Goal: Check status: Check status

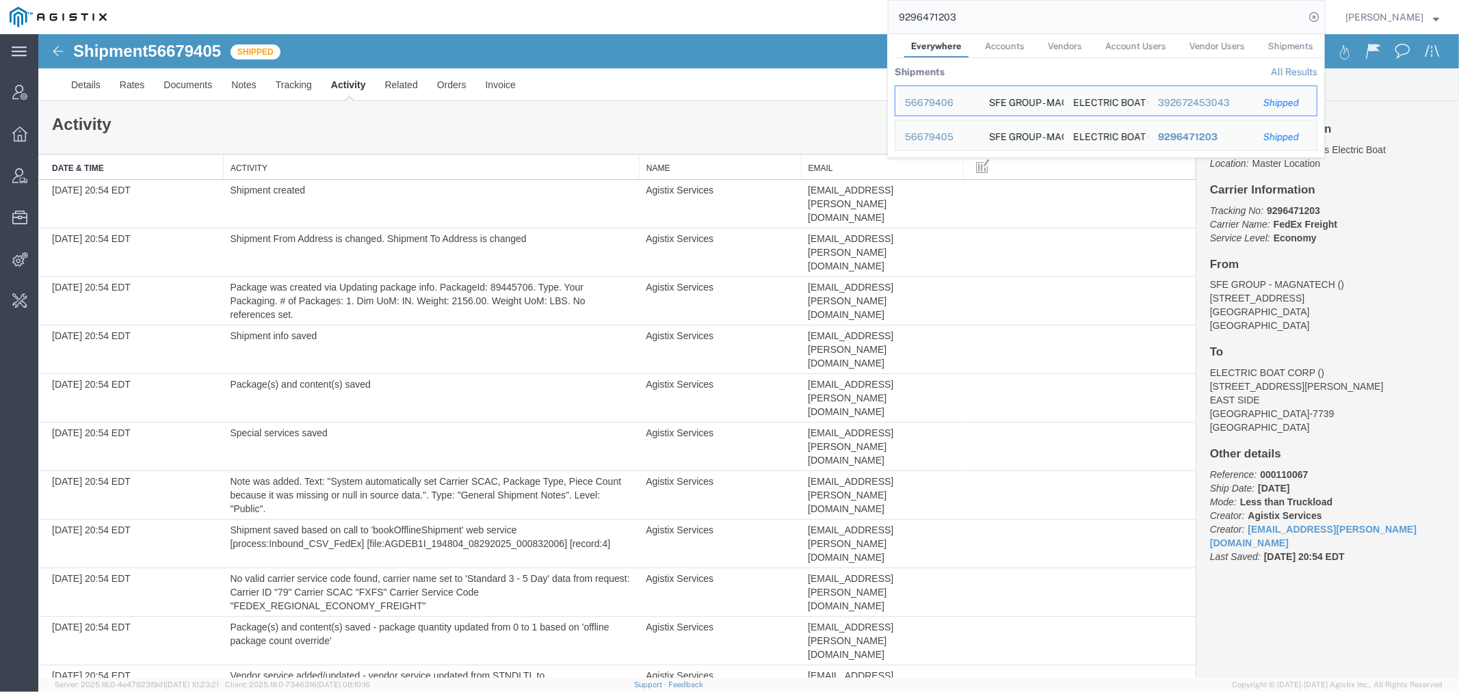
drag, startPoint x: 1036, startPoint y: 23, endPoint x: 638, endPoint y: 22, distance: 398.2
click at [661, 23] on div "9296471203 Everywhere Accounts Vendors Account Users Vendor Users Shipments Shi…" at bounding box center [721, 17] width 1210 height 34
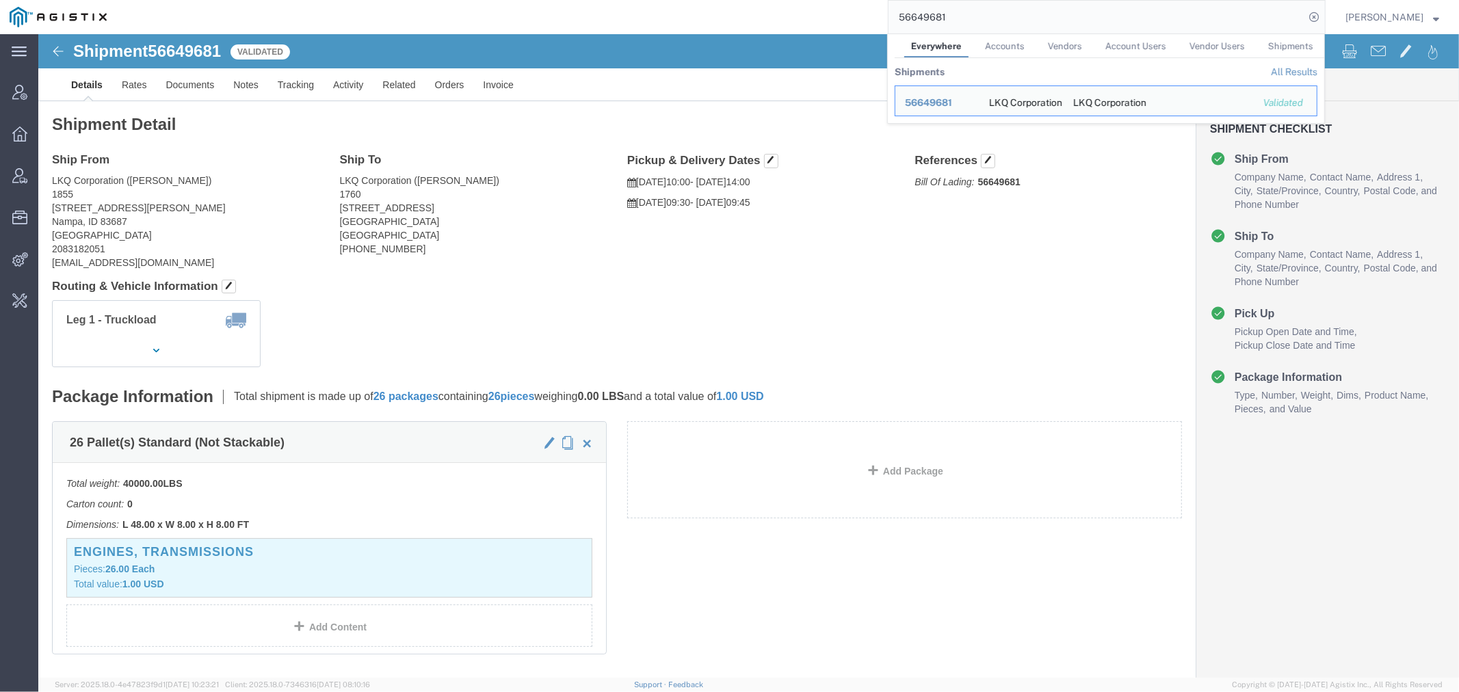
drag, startPoint x: 1013, startPoint y: 19, endPoint x: 582, endPoint y: 25, distance: 431.8
click at [721, 25] on div "56649681 Everywhere Accounts Vendors Account Users Vendor Users Shipments Shipm…" at bounding box center [721, 17] width 1210 height 34
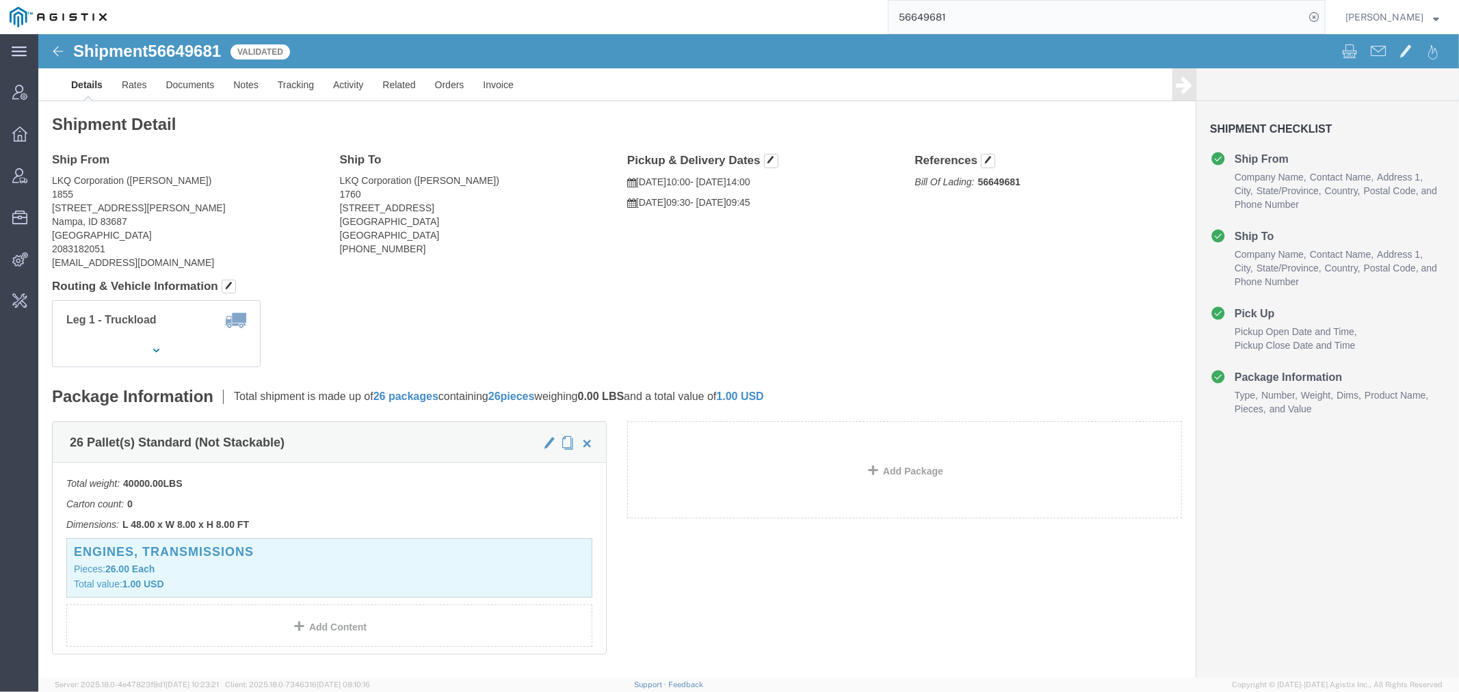
paste input "5976987"
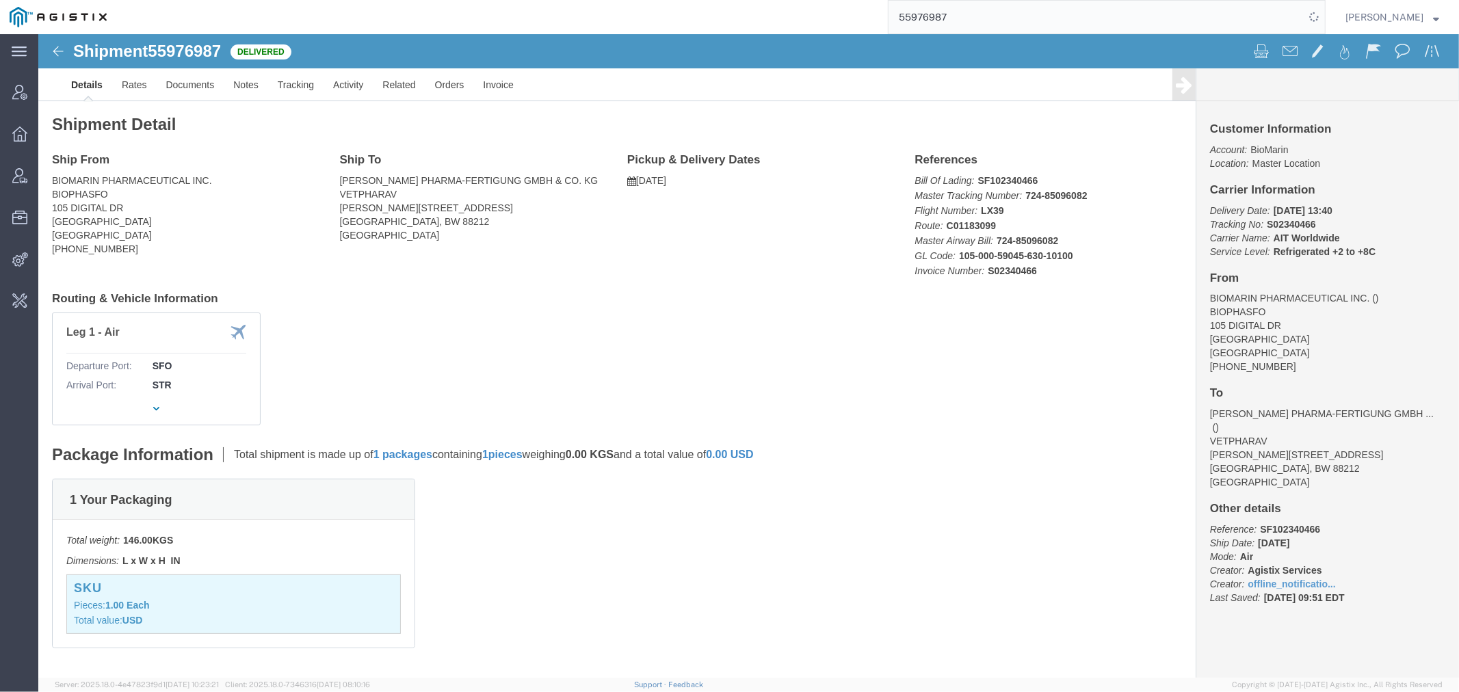
click b "S02340466"
copy b "S02340466"
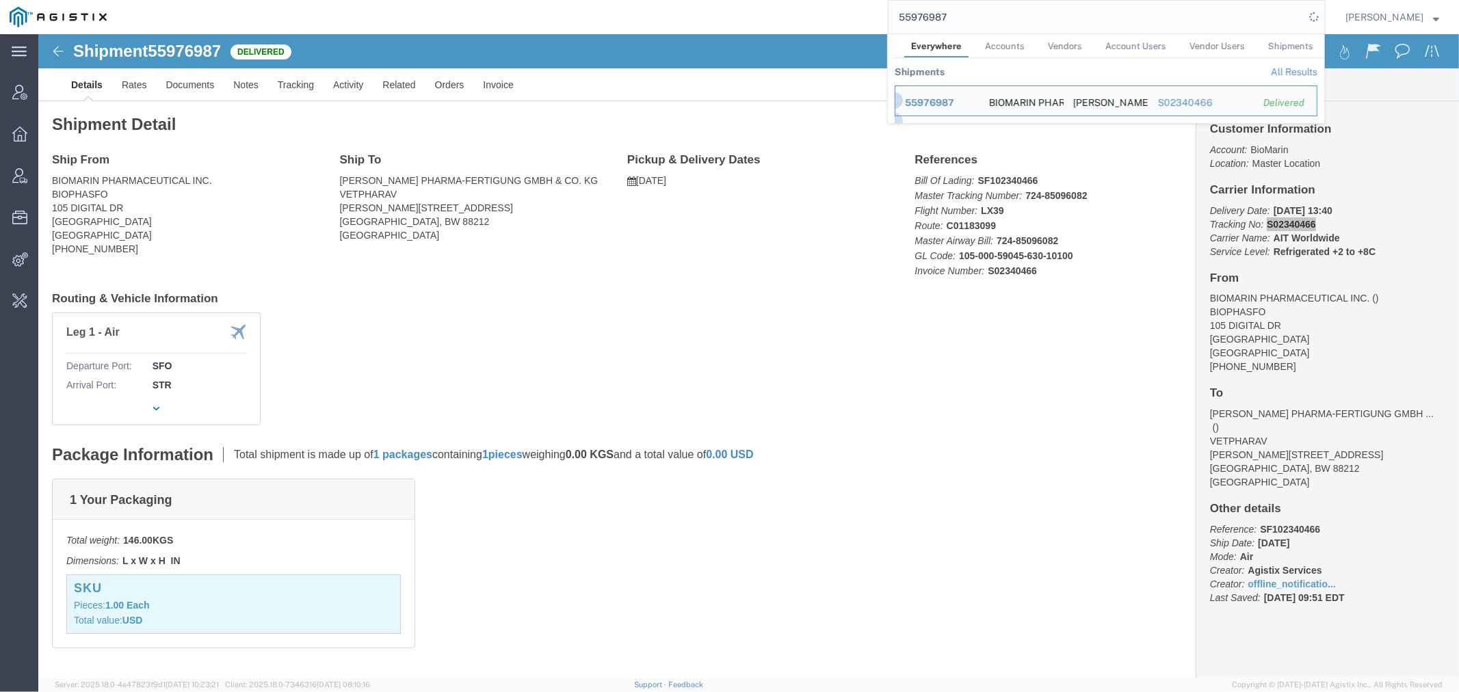
drag, startPoint x: 981, startPoint y: 5, endPoint x: 724, endPoint y: 10, distance: 257.3
paste input "863857"
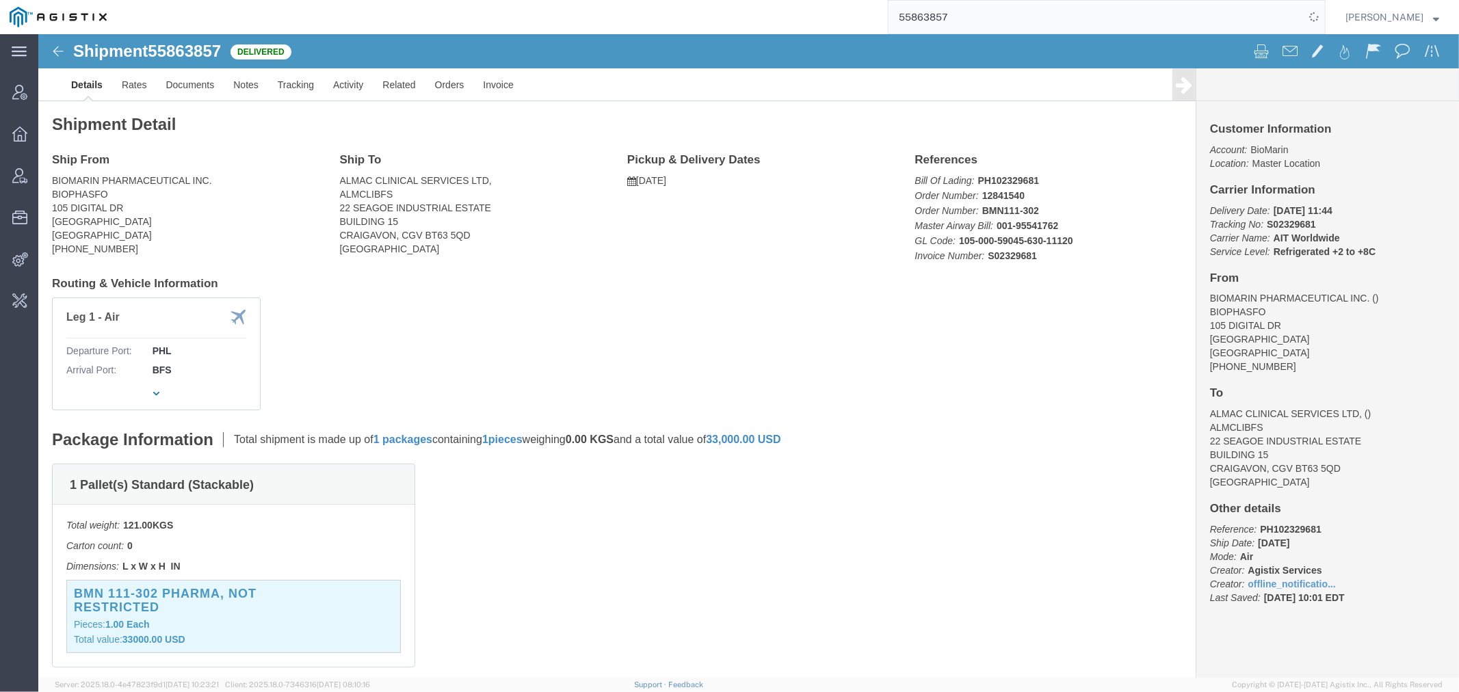
click b "S02329681"
copy b "S02329681"
click b "S02329681"
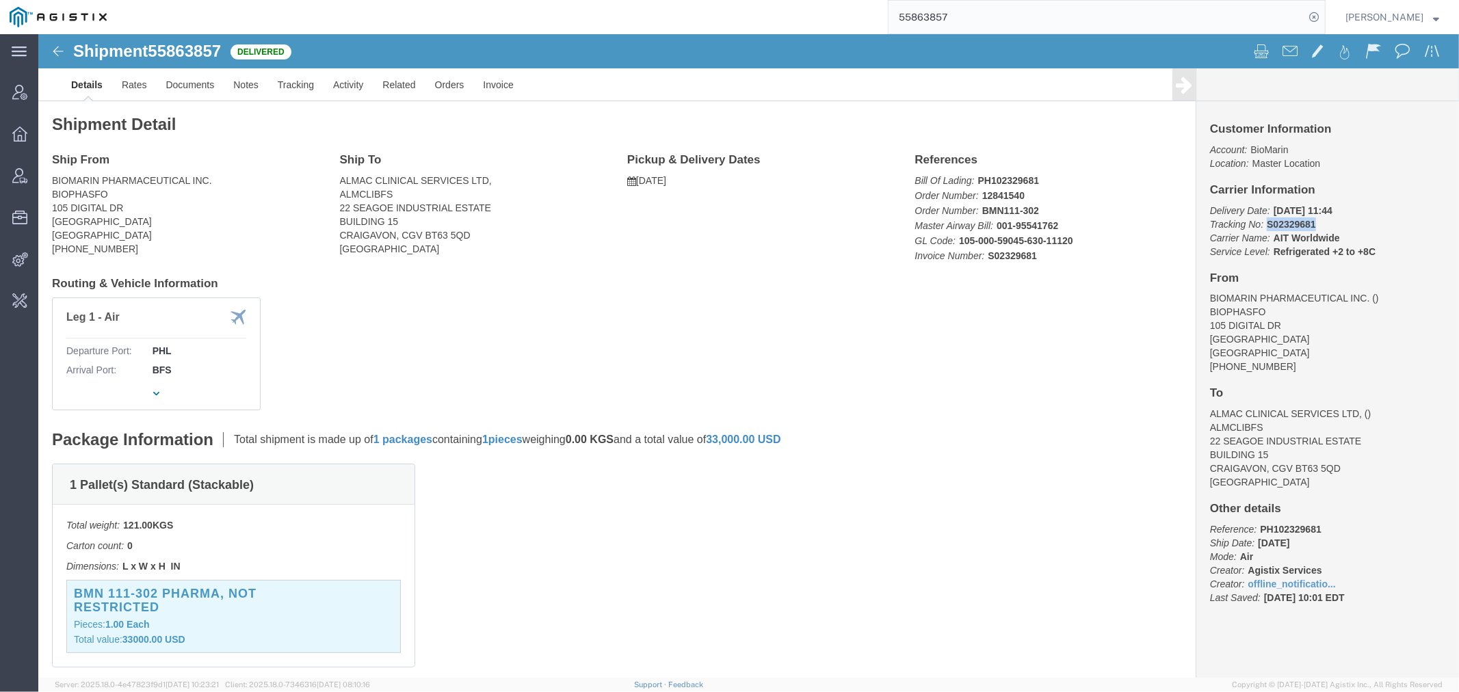
copy b "S02329681"
drag, startPoint x: 1004, startPoint y: 22, endPoint x: 829, endPoint y: 49, distance: 177.2
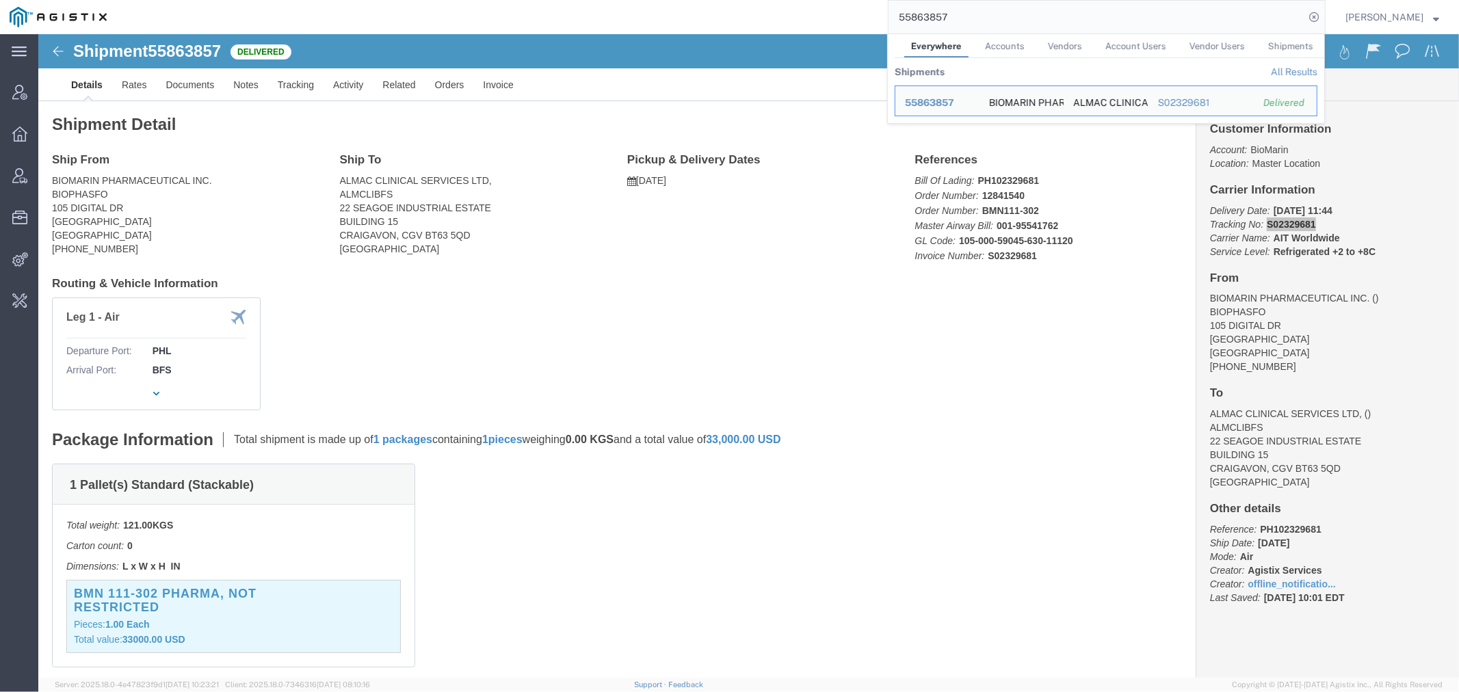
paste input "6073702"
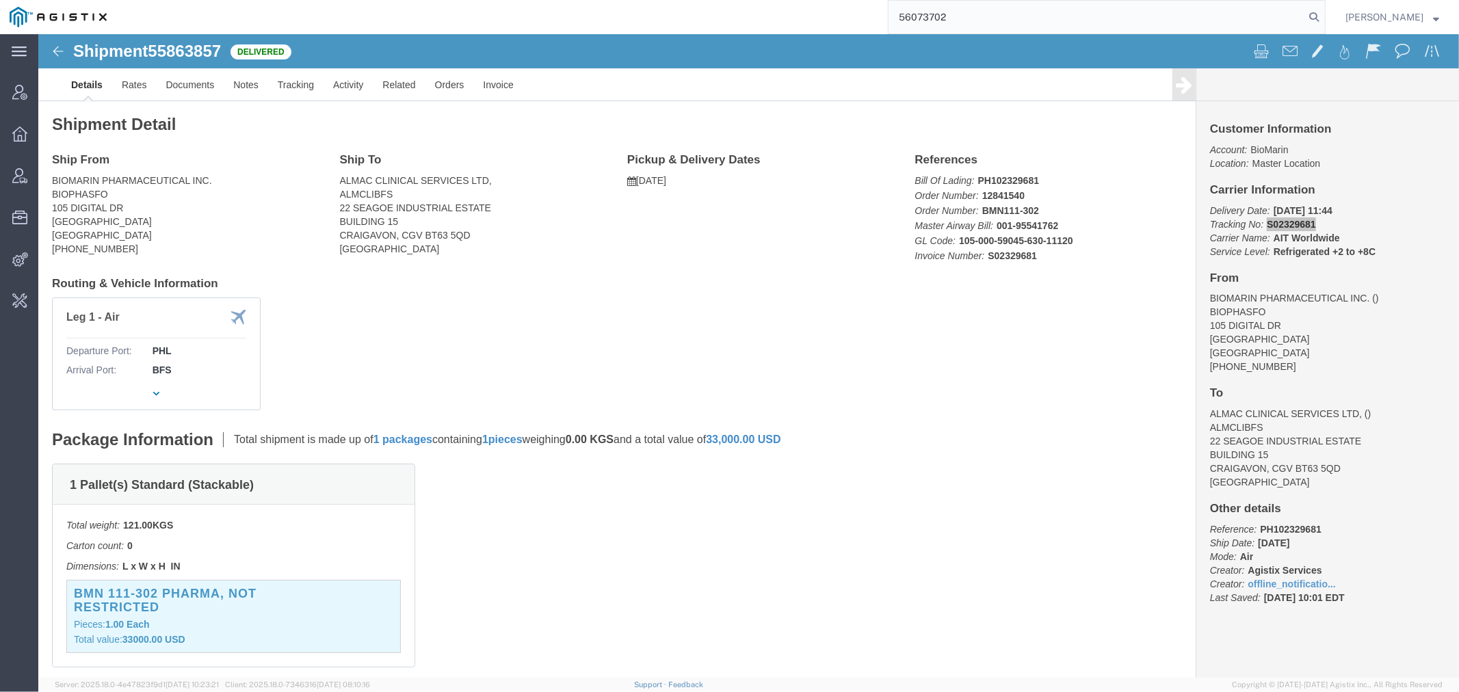
type input "56073702"
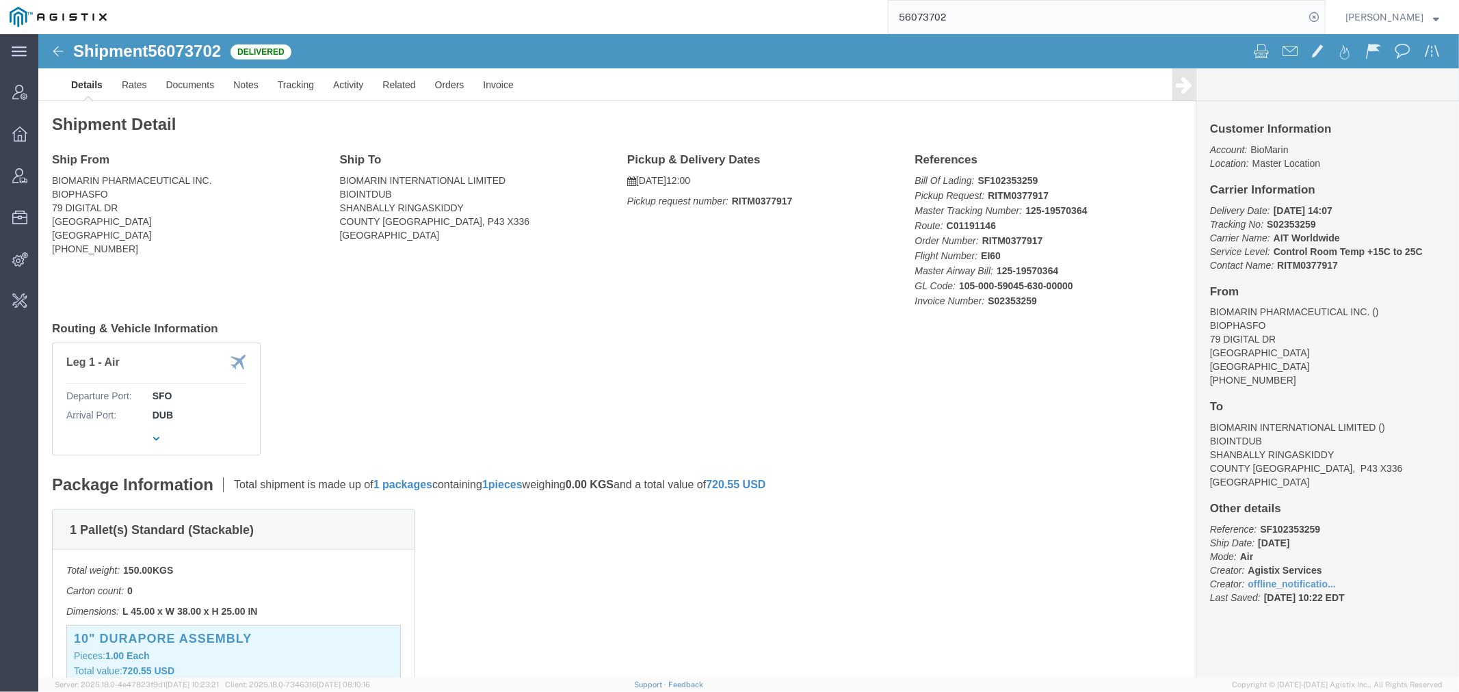
click b "S02353259"
copy b "S02353259"
